Goal: Task Accomplishment & Management: Complete application form

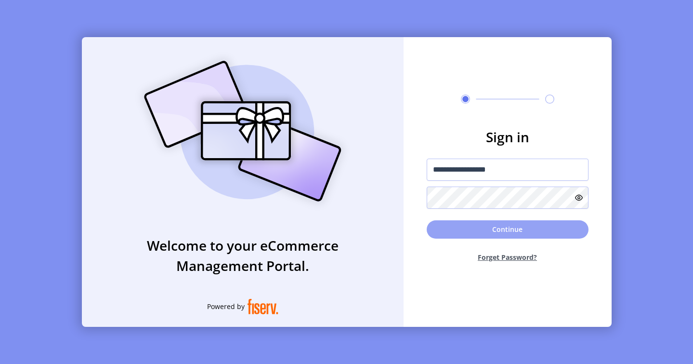
click at [494, 230] on button "Continue" at bounding box center [508, 229] width 162 height 18
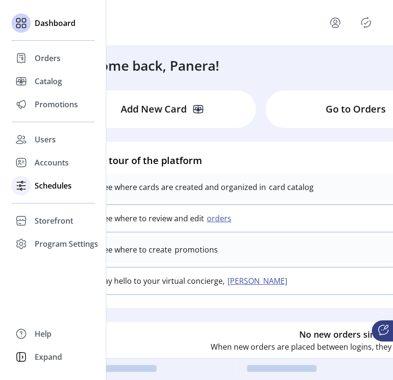
click at [45, 190] on span "Schedules" at bounding box center [53, 186] width 37 height 12
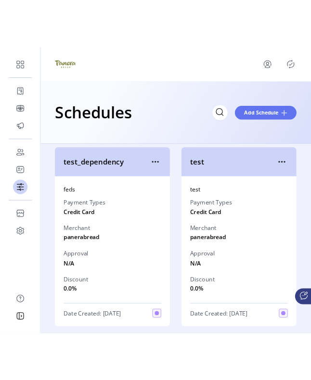
scroll to position [244, 0]
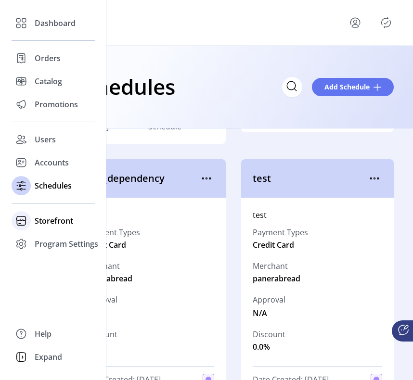
click at [38, 221] on span "Storefront" at bounding box center [54, 221] width 39 height 12
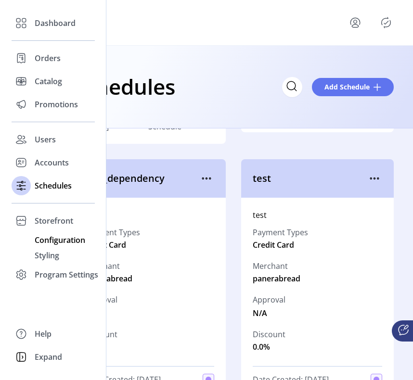
click at [47, 245] on span "Configuration" at bounding box center [60, 241] width 51 height 12
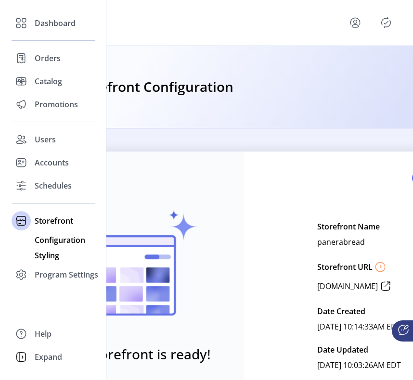
click at [46, 255] on span "Styling" at bounding box center [47, 256] width 25 height 12
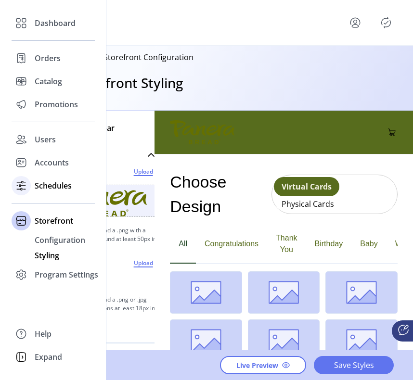
click at [57, 188] on span "Schedules" at bounding box center [53, 186] width 37 height 12
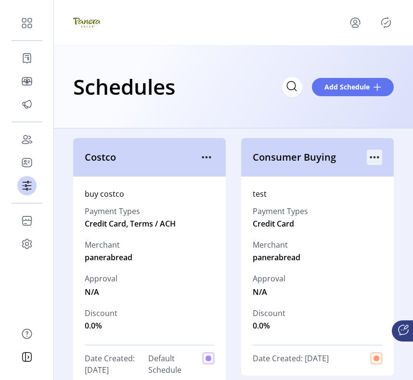
click at [374, 157] on icon "menu" at bounding box center [374, 157] width 1 height 1
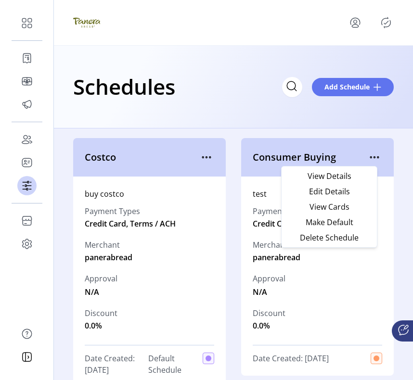
click at [387, 23] on icon "Publisher Panel" at bounding box center [386, 22] width 4 height 3
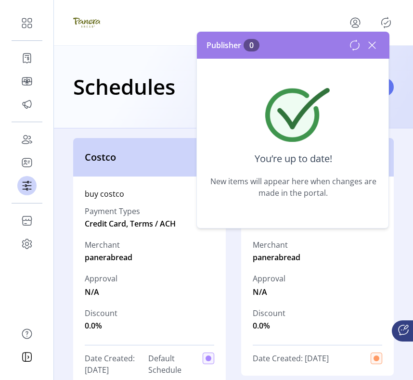
click at [388, 21] on icon "Publisher Panel" at bounding box center [386, 22] width 15 height 15
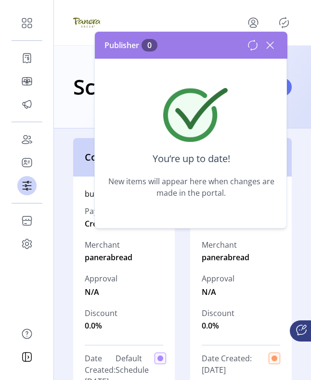
click at [270, 46] on icon at bounding box center [269, 45] width 15 height 15
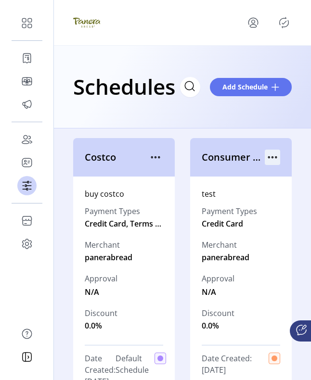
click at [266, 159] on icon "menu" at bounding box center [272, 157] width 15 height 15
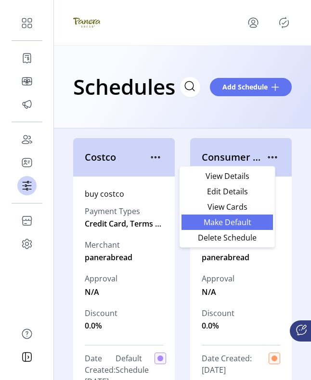
click at [238, 224] on span "Make Default" at bounding box center [227, 223] width 80 height 8
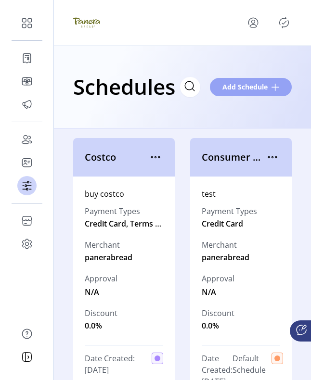
click at [264, 85] on span "Add Schedule" at bounding box center [244, 87] width 45 height 10
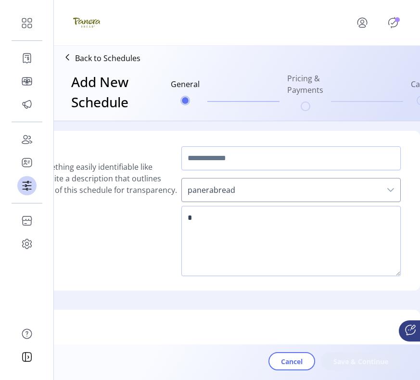
scroll to position [0, 60]
click at [395, 24] on icon "Publisher Panel" at bounding box center [393, 22] width 15 height 15
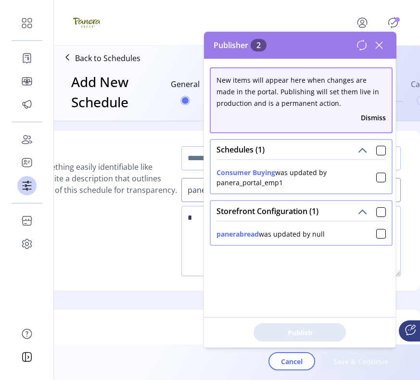
click at [380, 48] on icon at bounding box center [379, 45] width 15 height 15
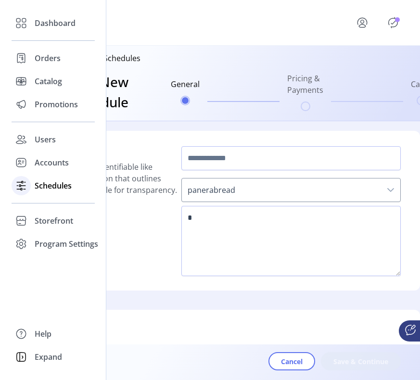
click at [24, 179] on icon at bounding box center [20, 185] width 15 height 15
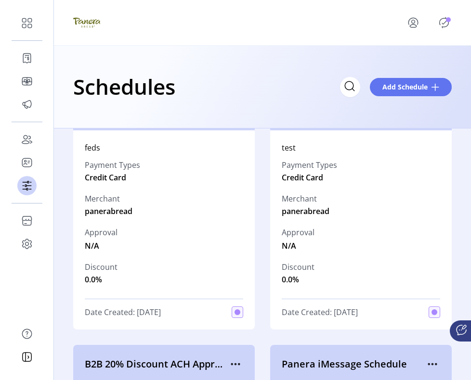
scroll to position [294, 0]
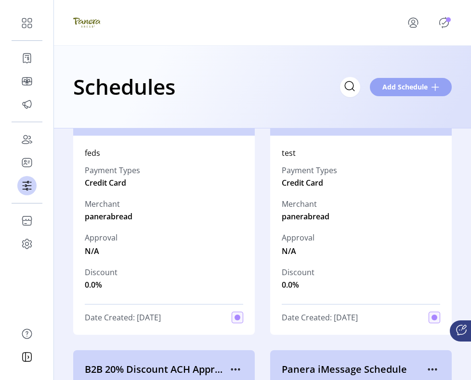
click at [420, 80] on button "Add Schedule" at bounding box center [411, 87] width 82 height 18
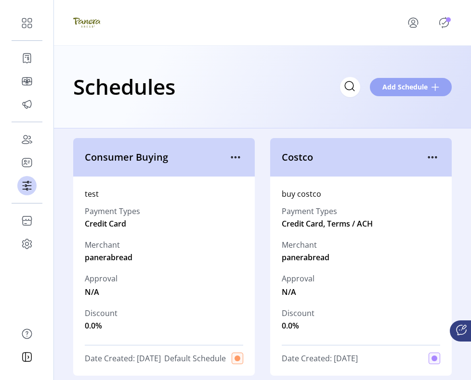
click at [403, 90] on span "Add Schedule" at bounding box center [404, 87] width 45 height 10
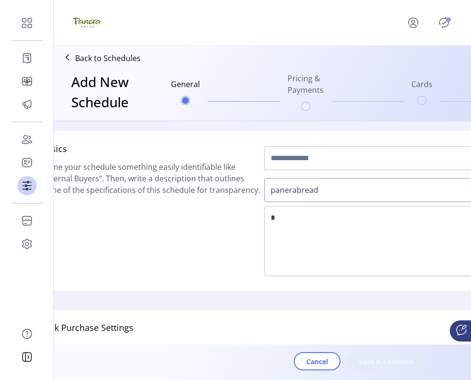
click at [319, 160] on input "text" at bounding box center [374, 158] width 220 height 24
type input "**********"
click at [313, 188] on span "panerabread" at bounding box center [364, 190] width 199 height 23
click at [314, 194] on span "panerabread" at bounding box center [364, 190] width 199 height 23
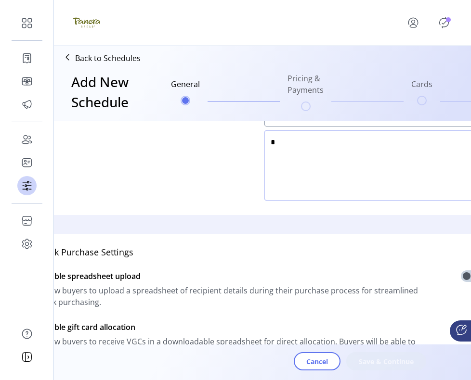
click at [305, 169] on textarea at bounding box center [374, 166] width 220 height 70
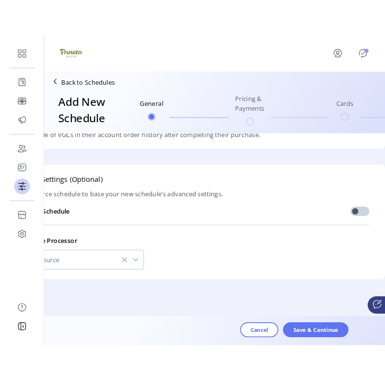
scroll to position [313, 0]
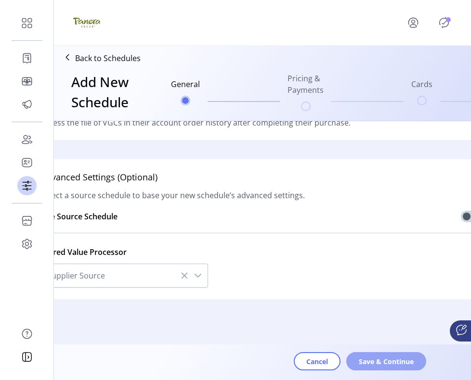
type textarea "******"
click at [392, 363] on span "Save & Continue" at bounding box center [386, 362] width 55 height 10
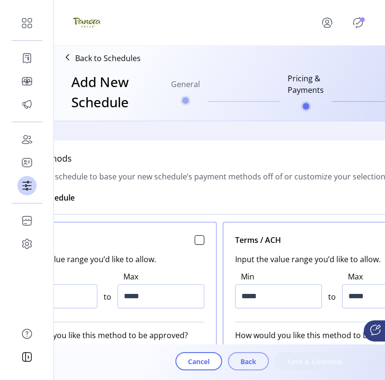
click at [257, 354] on button "Back" at bounding box center [248, 361] width 41 height 18
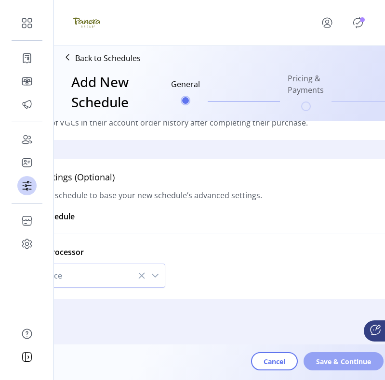
click at [319, 360] on span "Save & Continue" at bounding box center [343, 362] width 55 height 10
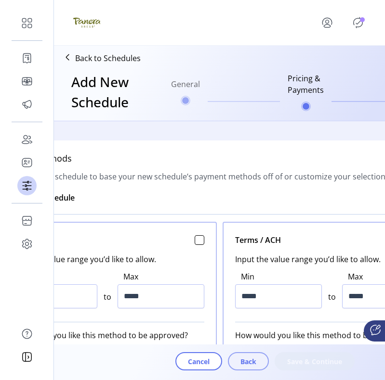
click at [244, 363] on span "Back" at bounding box center [248, 362] width 16 height 10
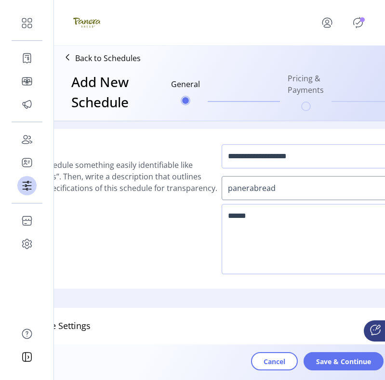
scroll to position [0, 0]
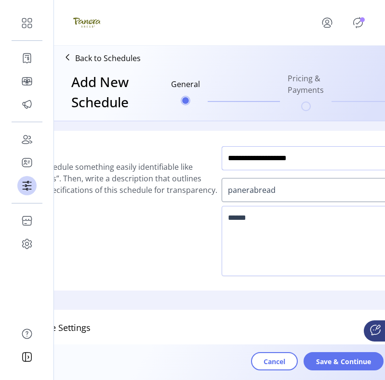
click at [319, 153] on input "**********" at bounding box center [332, 158] width 220 height 24
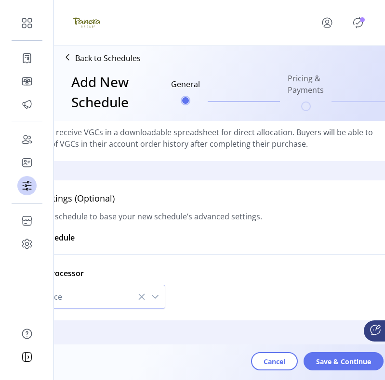
scroll to position [313, 0]
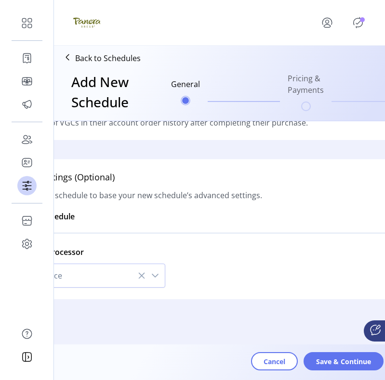
type input "**********"
click at [338, 357] on span "Save & Continue" at bounding box center [343, 362] width 55 height 10
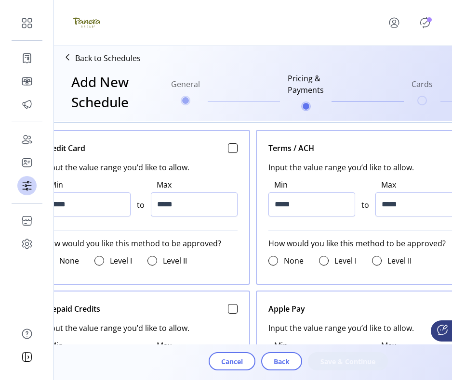
scroll to position [404, 0]
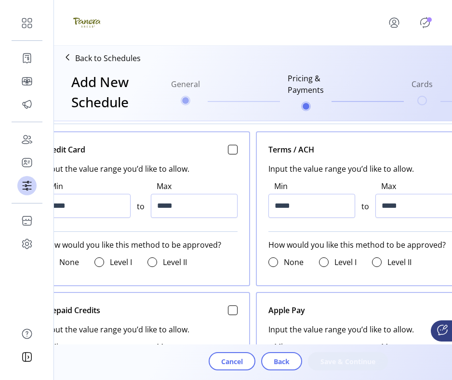
click at [67, 59] on icon at bounding box center [67, 57] width 15 height 15
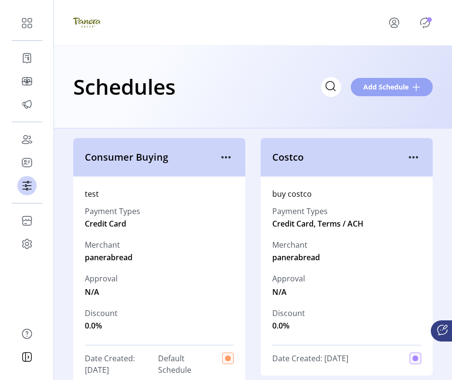
click at [409, 86] on button "Add Schedule" at bounding box center [392, 87] width 82 height 18
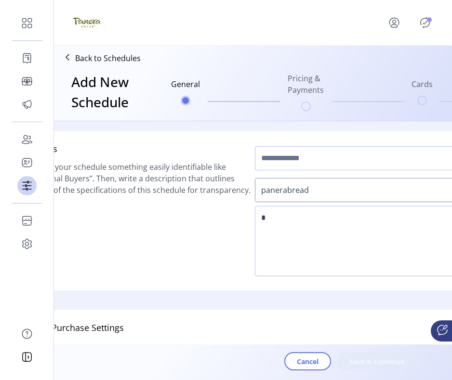
click at [340, 166] on input "text" at bounding box center [365, 158] width 220 height 24
type input "*"
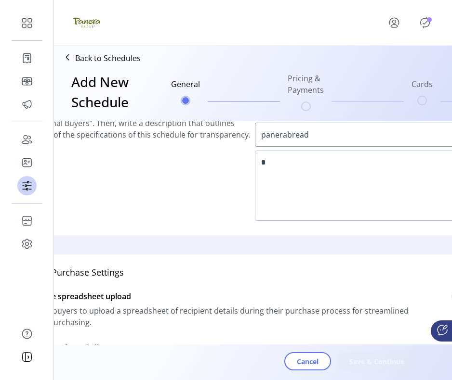
scroll to position [19, 0]
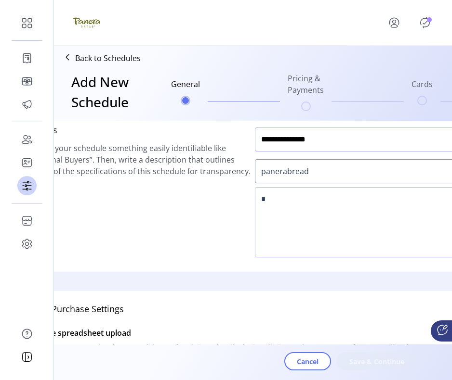
type input "**********"
click at [316, 220] on textarea at bounding box center [365, 222] width 220 height 70
type textarea "*"
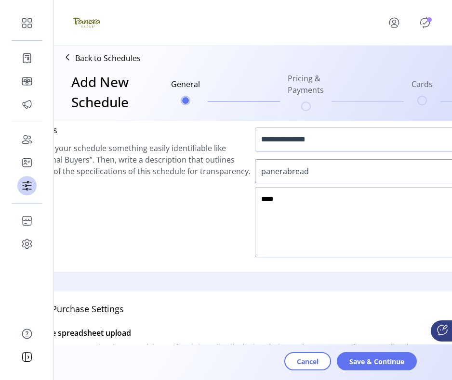
scroll to position [0, 0]
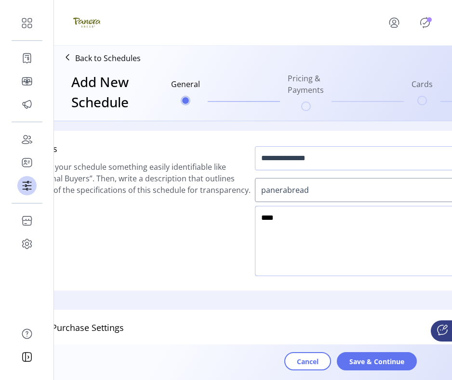
type textarea "****"
click at [365, 363] on span "Save & Continue" at bounding box center [376, 362] width 55 height 10
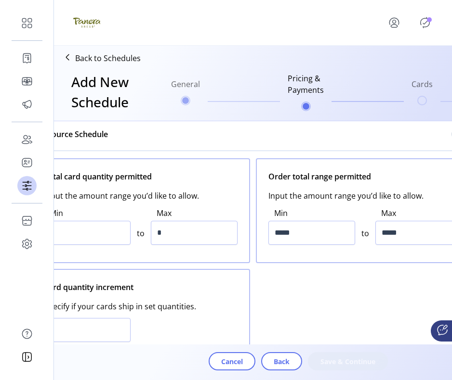
scroll to position [70, 0]
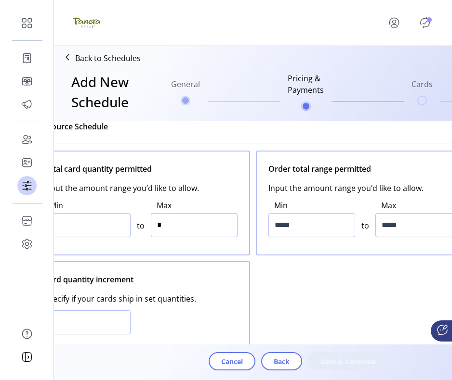
click at [198, 227] on input "*" at bounding box center [194, 225] width 87 height 24
type input "*"
click at [334, 225] on input "*****" at bounding box center [311, 225] width 87 height 24
click at [281, 224] on input "*****" at bounding box center [311, 225] width 87 height 24
type input "*****"
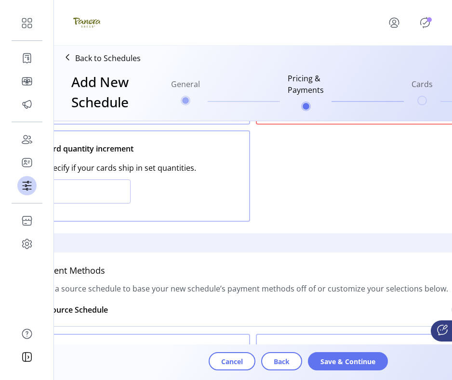
scroll to position [291, 0]
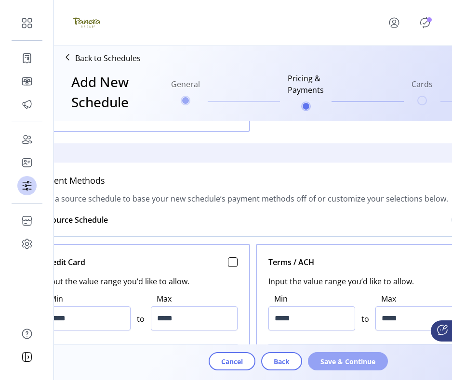
click at [336, 363] on span "Save & Continue" at bounding box center [347, 362] width 55 height 10
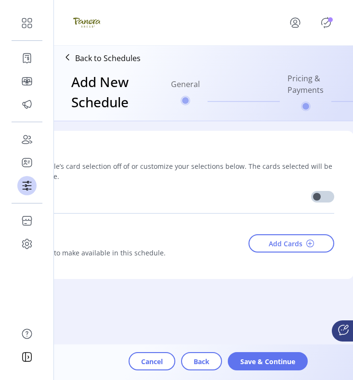
scroll to position [0, 0]
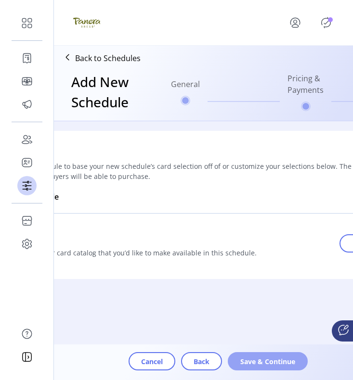
click at [279, 363] on span "Save & Continue" at bounding box center [267, 362] width 55 height 10
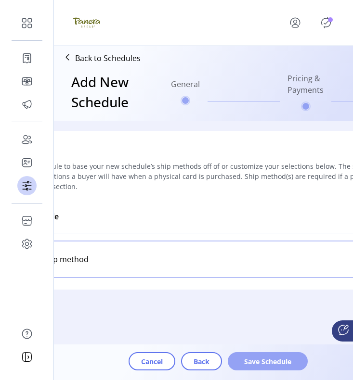
click at [277, 357] on span "Save Schedule" at bounding box center [267, 362] width 55 height 10
click at [268, 362] on span "Save Schedule" at bounding box center [267, 362] width 55 height 10
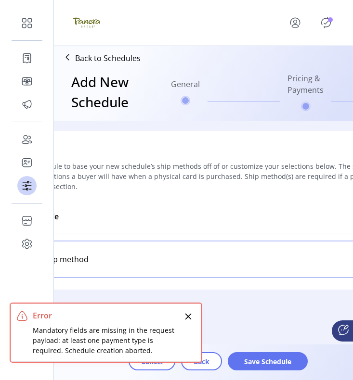
click at [352, 244] on div "Add another ship method" at bounding box center [203, 260] width 443 height 38
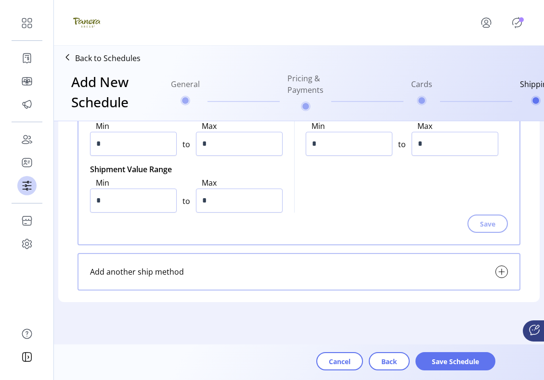
scroll to position [231, 0]
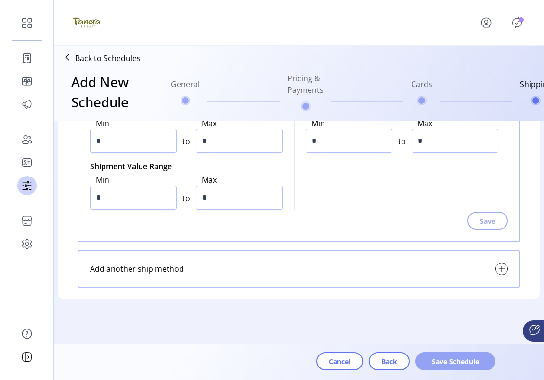
click at [448, 360] on span "Save Schedule" at bounding box center [455, 362] width 55 height 10
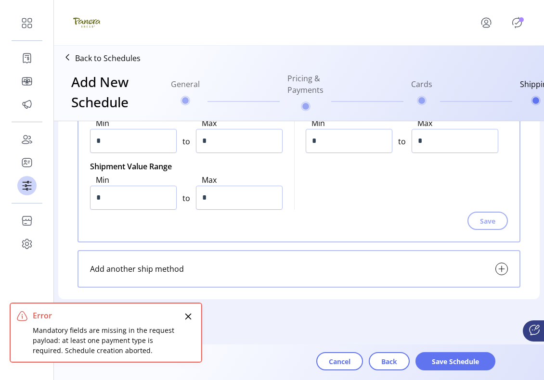
click at [499, 274] on icon at bounding box center [502, 269] width 12 height 12
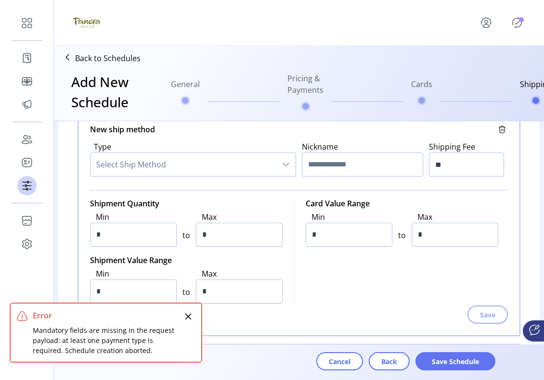
scroll to position [359, 0]
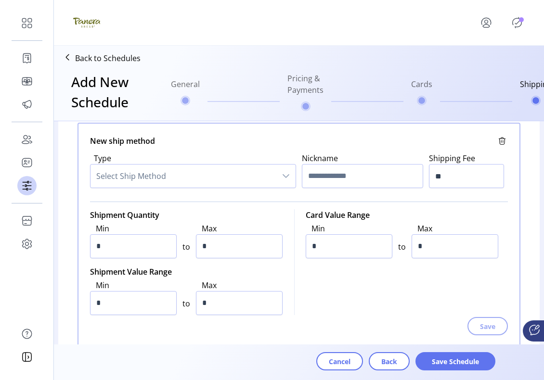
click at [230, 183] on span "Select Ship Method" at bounding box center [184, 176] width 186 height 23
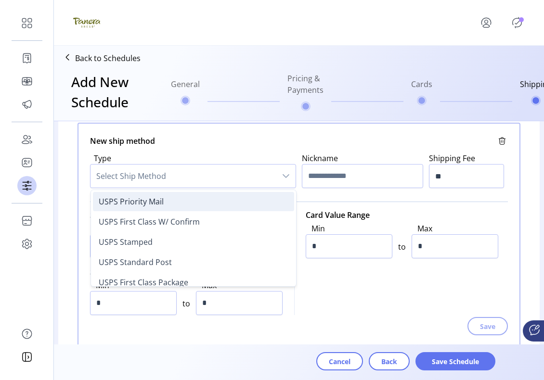
click at [213, 204] on li "USPS Priority Mail" at bounding box center [193, 201] width 201 height 19
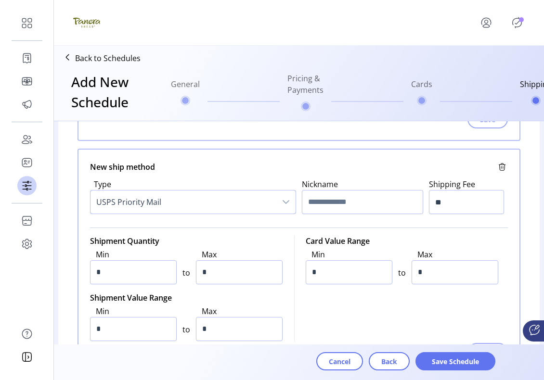
scroll to position [350, 0]
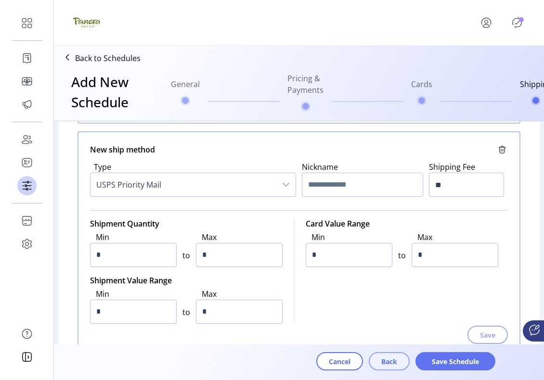
click at [397, 363] on button "Back" at bounding box center [389, 361] width 41 height 18
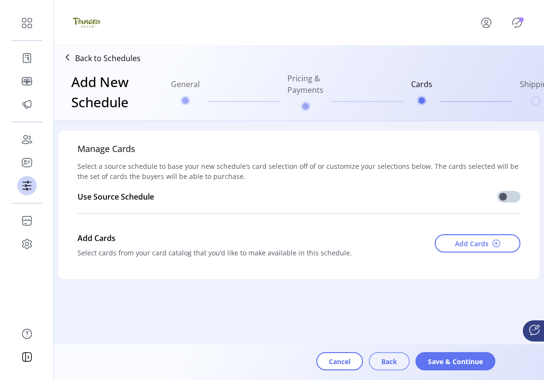
click at [390, 358] on span "Back" at bounding box center [389, 362] width 16 height 10
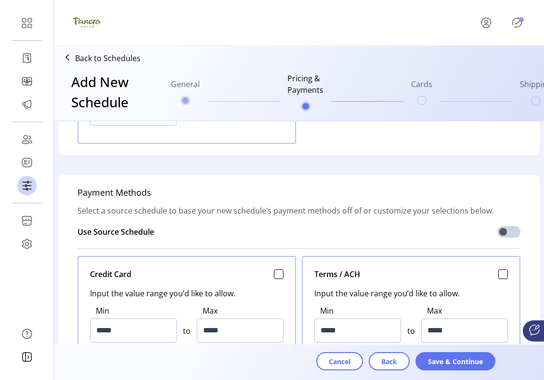
scroll to position [284, 0]
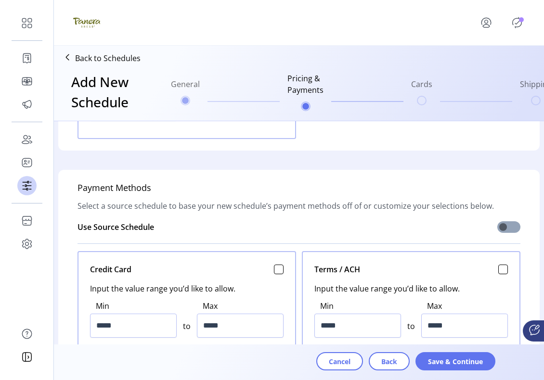
click at [505, 230] on span at bounding box center [508, 228] width 23 height 12
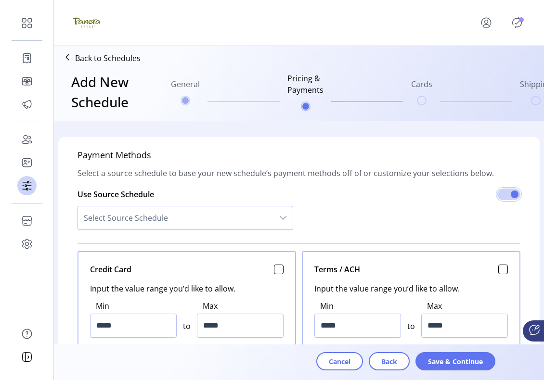
scroll to position [337, 0]
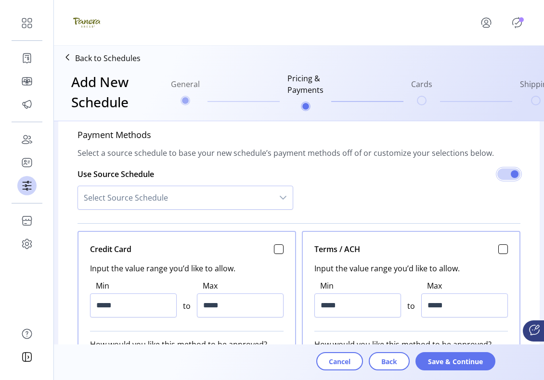
click at [276, 202] on div "dropdown trigger" at bounding box center [283, 197] width 19 height 23
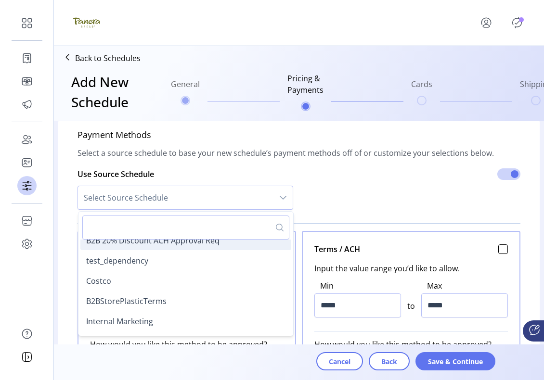
scroll to position [33, 0]
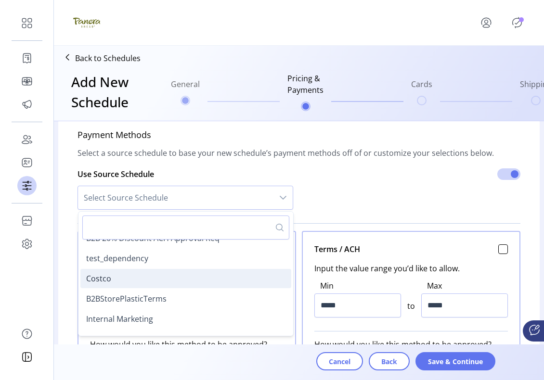
click at [243, 283] on li "Costco" at bounding box center [185, 278] width 211 height 19
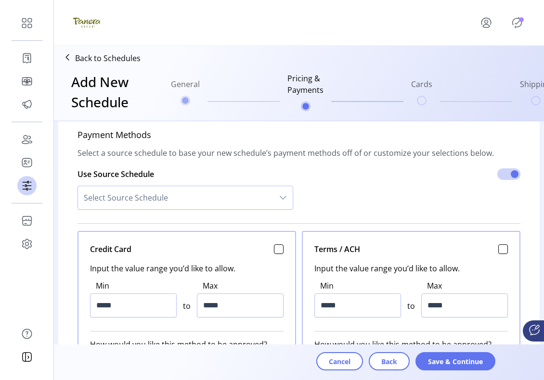
type input "******"
type input "*******"
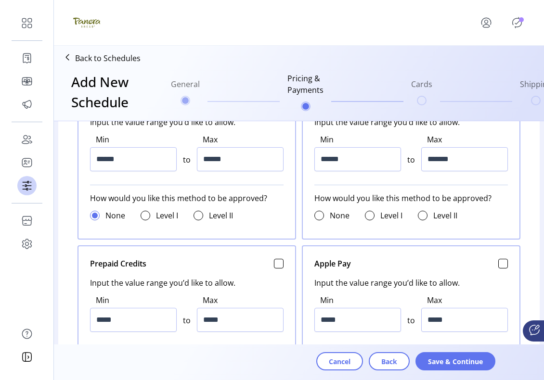
scroll to position [486, 0]
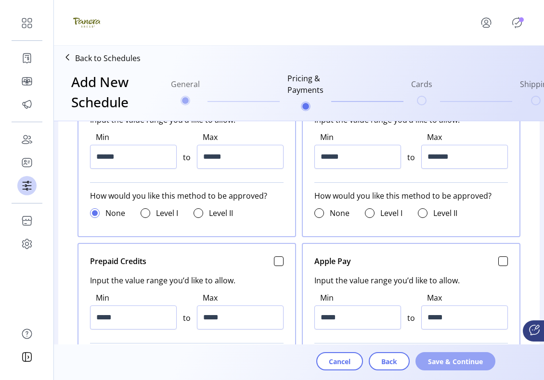
click at [471, 358] on span "Save & Continue" at bounding box center [455, 362] width 55 height 10
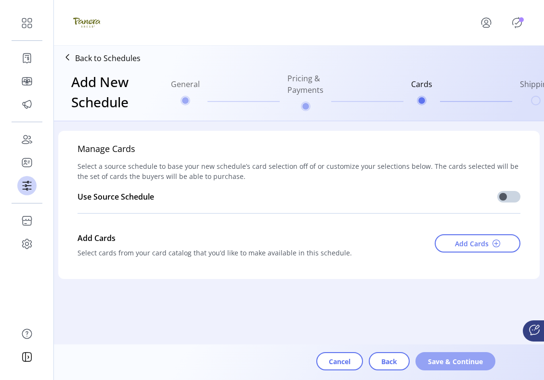
click at [445, 362] on span "Save & Continue" at bounding box center [455, 362] width 55 height 10
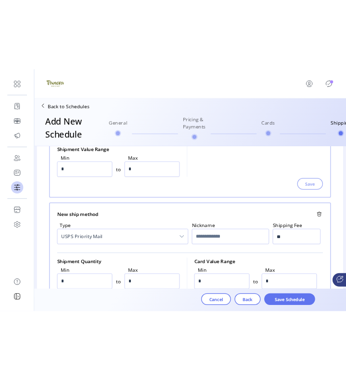
scroll to position [464, 0]
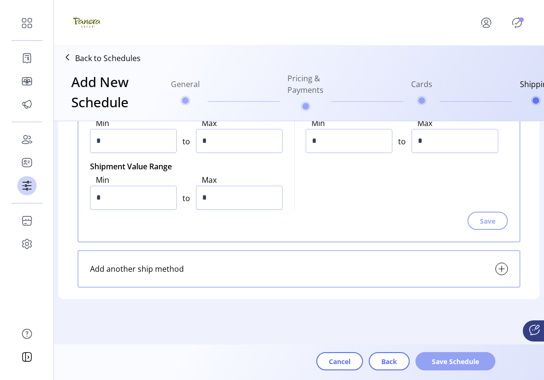
click at [450, 360] on span "Save Schedule" at bounding box center [455, 362] width 55 height 10
